Goal: Information Seeking & Learning: Understand process/instructions

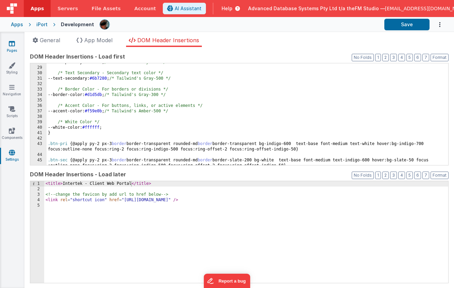
click at [10, 44] on icon at bounding box center [12, 43] width 6 height 7
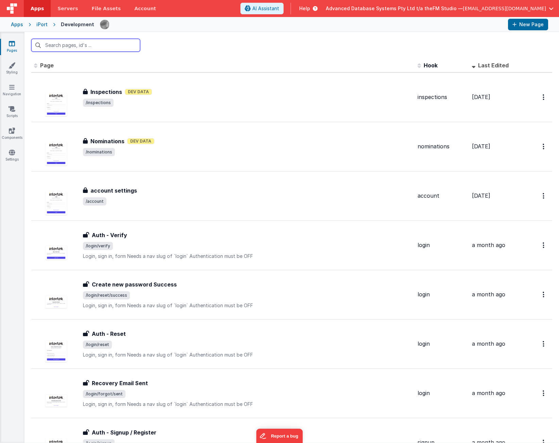
click at [61, 45] on input "text" at bounding box center [85, 45] width 109 height 13
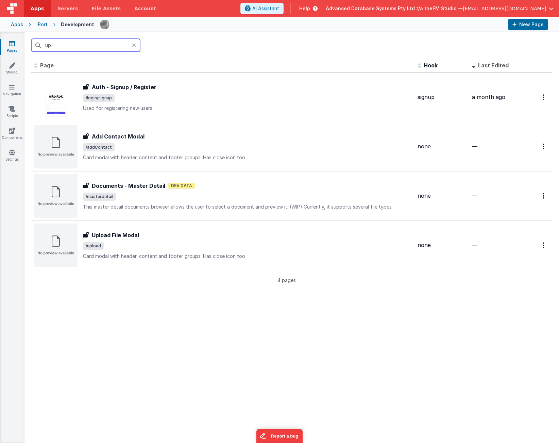
type input "u"
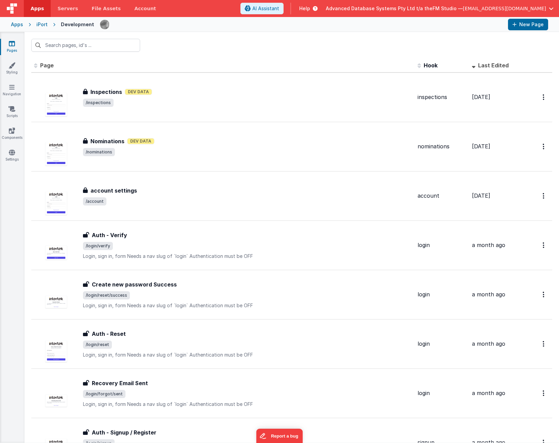
click at [310, 8] on span "Help" at bounding box center [304, 8] width 11 height 7
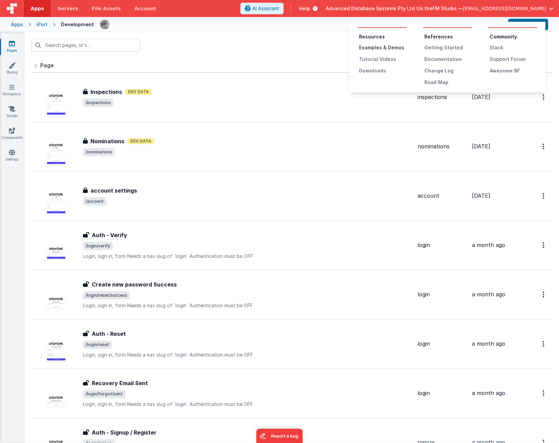
click at [377, 47] on div "Examples & Demos" at bounding box center [383, 47] width 48 height 7
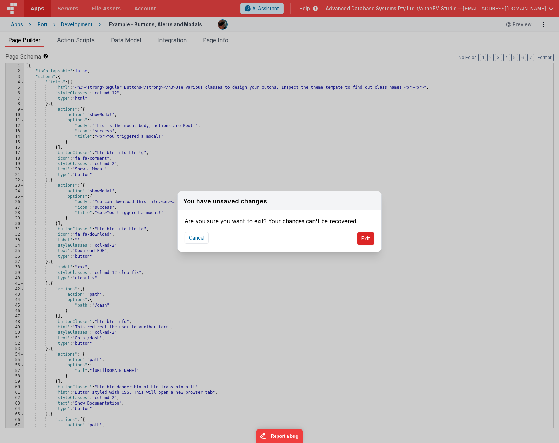
click at [365, 238] on button "Exit" at bounding box center [365, 238] width 17 height 13
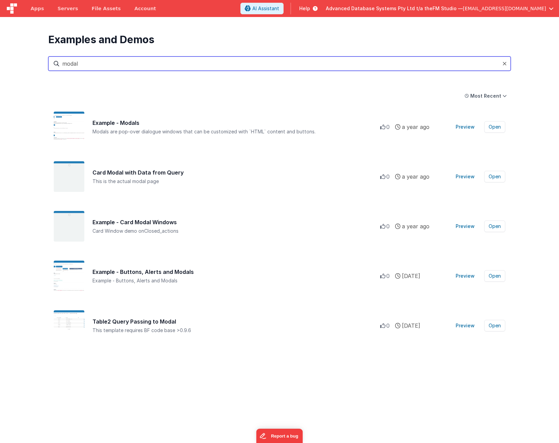
click at [92, 61] on input "modal" at bounding box center [279, 63] width 462 height 14
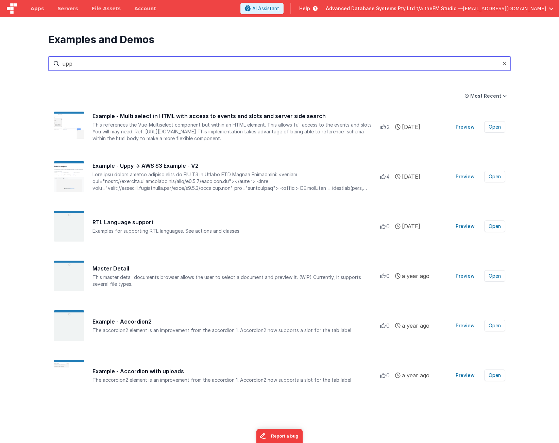
type input "uppy"
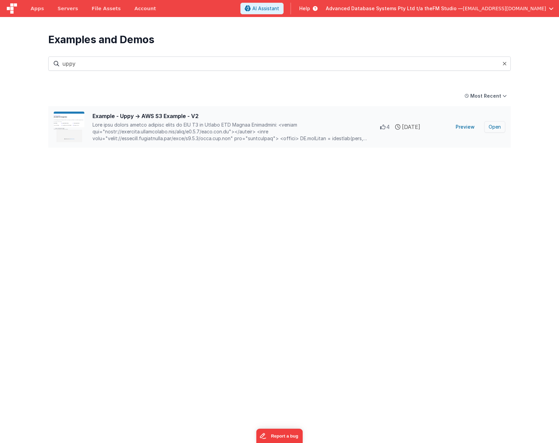
click at [492, 127] on button "Open" at bounding box center [494, 127] width 21 height 12
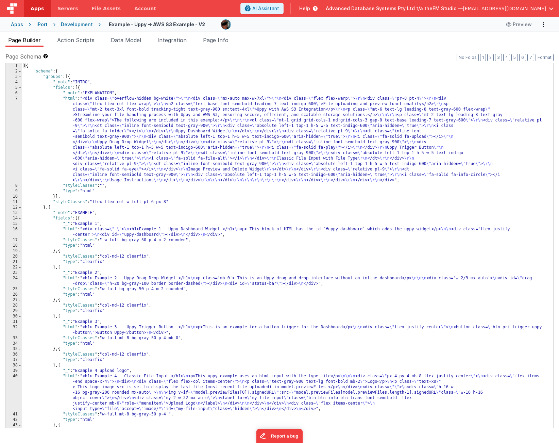
click at [230, 128] on div "[{ "schema" : { "groups" : [{ "_note" : "INTRO" , "fields" : [{ "_note" : "EXPL…" at bounding box center [287, 250] width 531 height 375
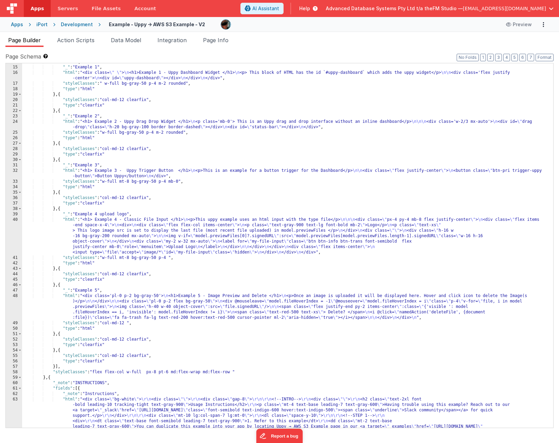
scroll to position [157, 0]
